Goal: Task Accomplishment & Management: Complete application form

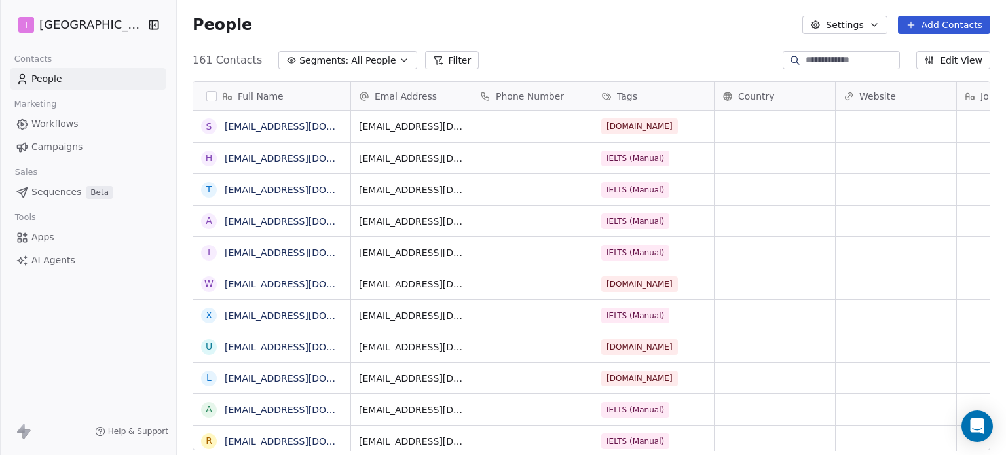
scroll to position [391, 819]
click at [933, 16] on button "Add Contacts" at bounding box center [944, 25] width 92 height 18
click at [904, 57] on div "Create new contact" at bounding box center [943, 54] width 105 height 14
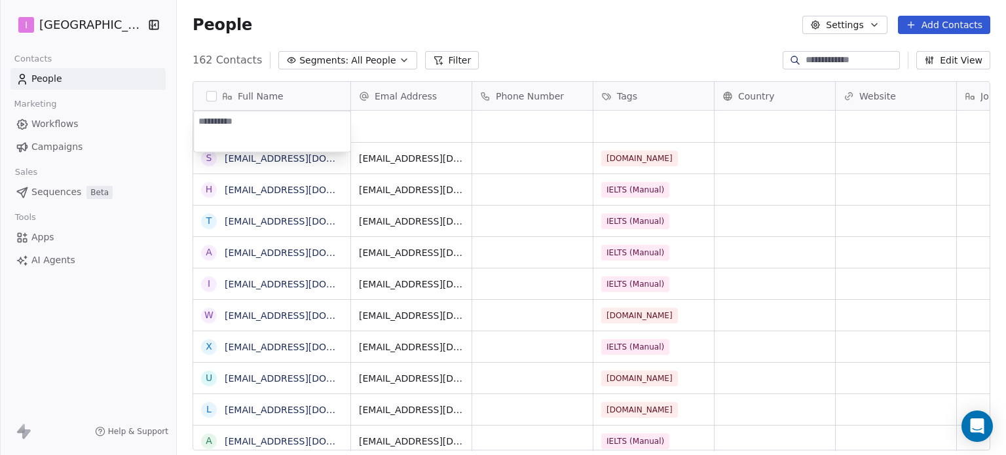
type textarea "**********"
click at [384, 122] on html "I IELTS University Contacts People Marketing Workflows Campaigns Sales Sequence…" at bounding box center [503, 227] width 1006 height 455
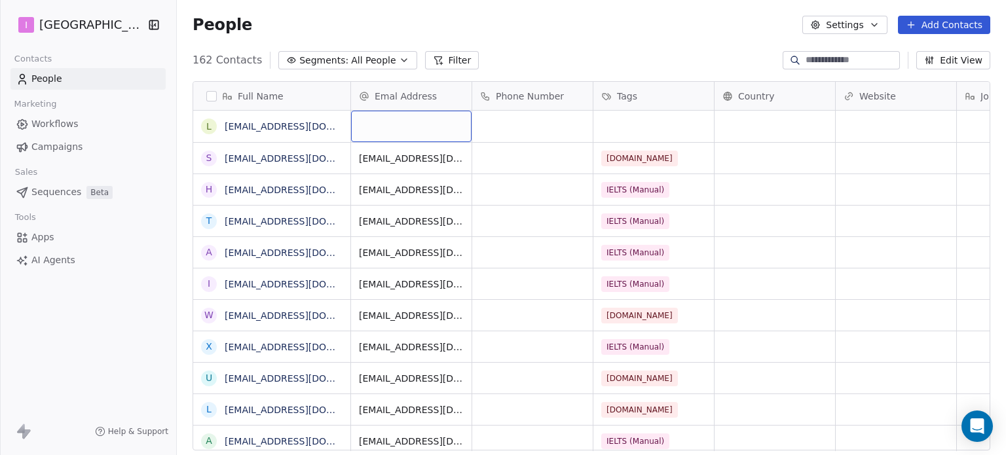
click at [386, 121] on div "grid" at bounding box center [411, 126] width 121 height 31
click at [386, 121] on input "email" at bounding box center [412, 127] width 115 height 26
type input "**********"
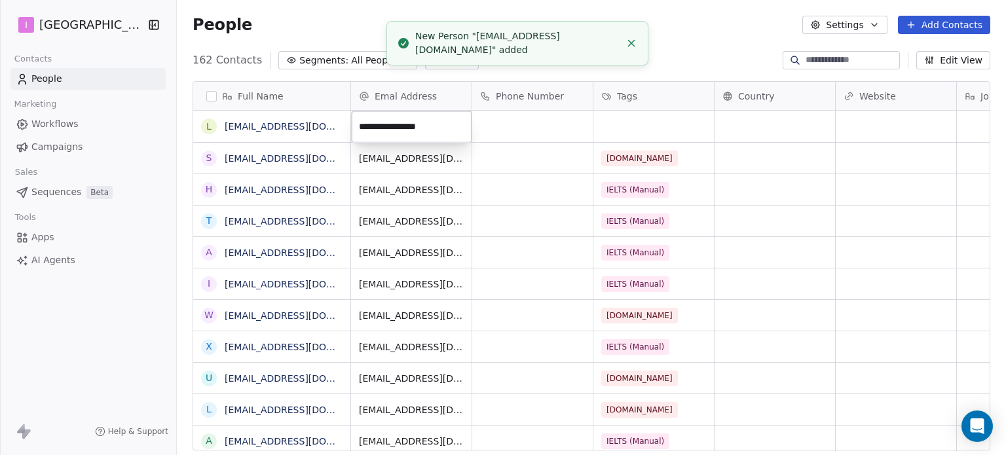
click at [624, 126] on html "I IELTS University Contacts People Marketing Workflows Campaigns Sales Sequence…" at bounding box center [503, 227] width 1006 height 455
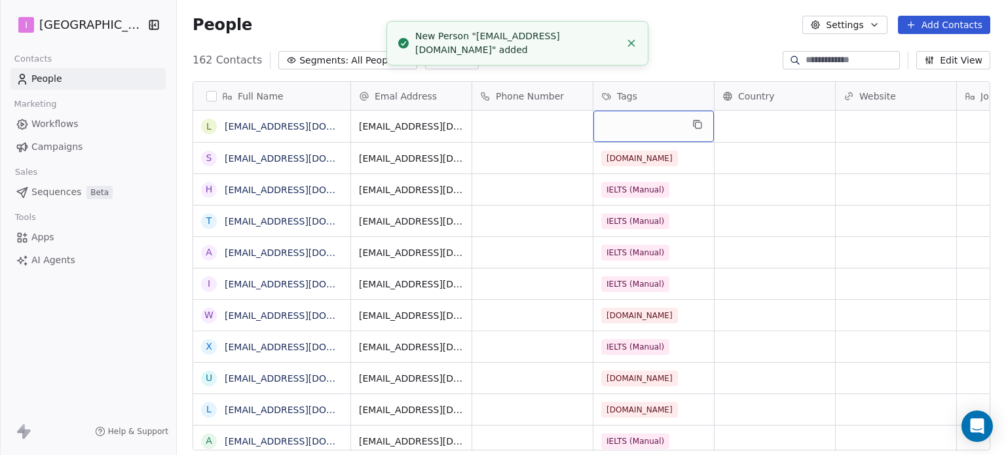
click at [624, 126] on div "grid" at bounding box center [654, 126] width 121 height 31
click at [624, 125] on div "grid" at bounding box center [654, 126] width 121 height 31
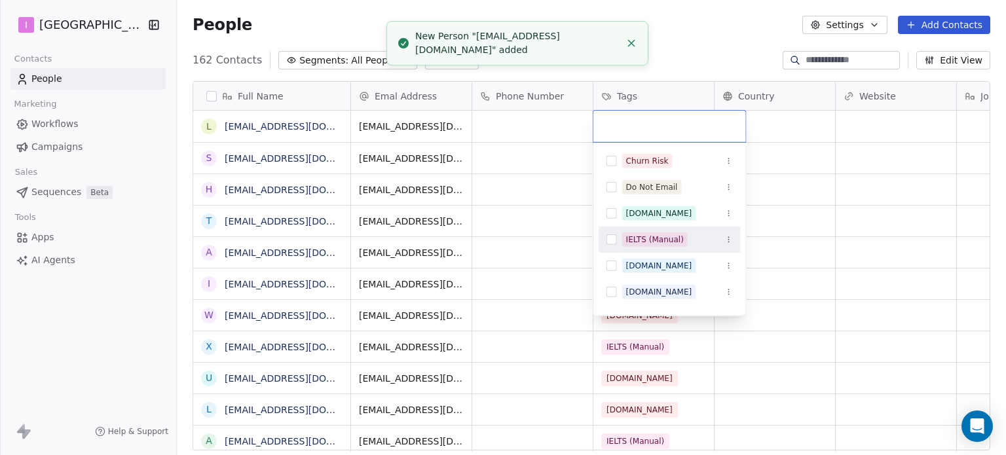
click at [664, 237] on div "IELTS (Manual)" at bounding box center [655, 240] width 58 height 12
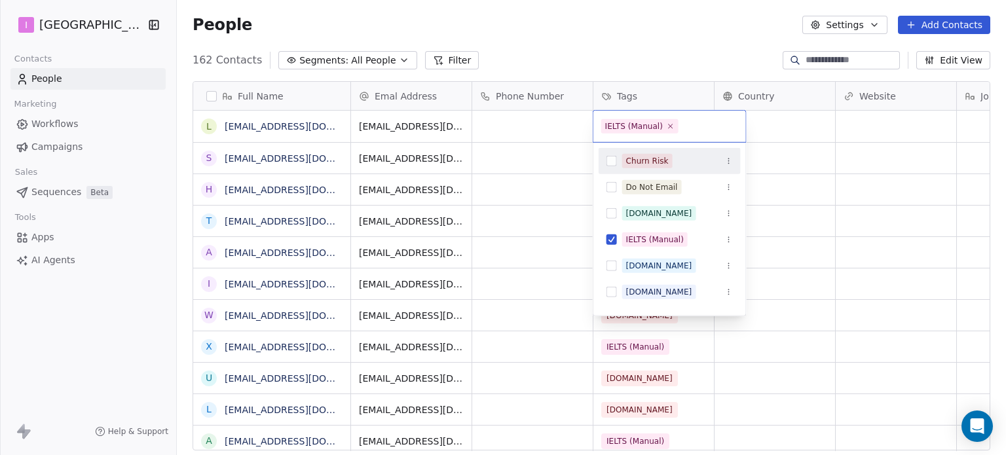
click at [719, 55] on html "I IELTS University Contacts People Marketing Workflows Campaigns Sales Sequence…" at bounding box center [503, 227] width 1006 height 455
